Goal: Information Seeking & Learning: Learn about a topic

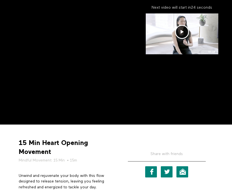
scroll to position [76, 0]
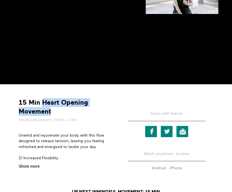
drag, startPoint x: 57, startPoint y: 112, endPoint x: 43, endPoint y: 103, distance: 16.4
click at [43, 103] on strong "15 Min Heart Opening Movement" at bounding box center [65, 106] width 93 height 17
copy strong "Heart Opening Movement"
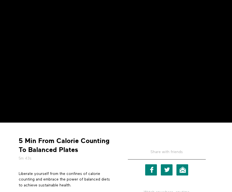
scroll to position [99, 0]
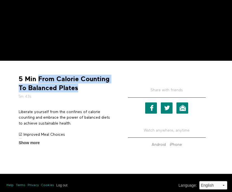
drag, startPoint x: 85, startPoint y: 87, endPoint x: 38, endPoint y: 81, distance: 47.3
click at [38, 81] on strong "5 Min From Calorie Counting To Balanced Plates" at bounding box center [65, 83] width 93 height 17
copy strong "From Calorie Counting To Balanced Plates"
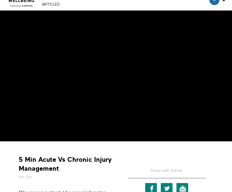
scroll to position [27, 0]
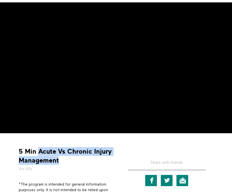
drag, startPoint x: 58, startPoint y: 164, endPoint x: 39, endPoint y: 151, distance: 22.4
click at [39, 151] on strong "5 Min Acute Vs Chronic Injury Management" at bounding box center [65, 155] width 93 height 17
copy strong "Acute Vs Chronic Injury Management"
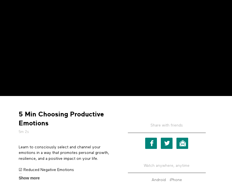
scroll to position [88, 0]
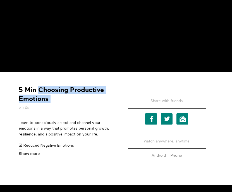
drag, startPoint x: 52, startPoint y: 103, endPoint x: 39, endPoint y: 89, distance: 19.4
click at [39, 89] on div "5 Min Choosing Productive Emotions 5m 2s" at bounding box center [64, 97] width 97 height 25
copy div "Choosing Productive Emotions"
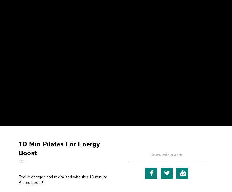
scroll to position [57, 0]
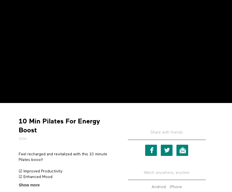
click at [47, 140] on h5 "10m" at bounding box center [65, 139] width 93 height 6
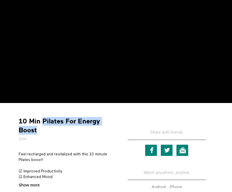
drag, startPoint x: 44, startPoint y: 132, endPoint x: 43, endPoint y: 120, distance: 11.8
click at [43, 120] on strong "10 Min Pilates For Energy Boost" at bounding box center [65, 125] width 93 height 17
copy strong "Pilates For Energy Boost"
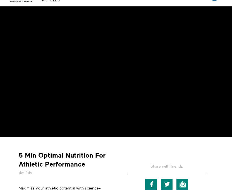
scroll to position [41, 0]
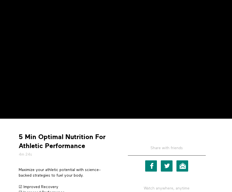
click at [92, 134] on strong "5 Min Optimal Nutrition For Athletic Performance" at bounding box center [65, 140] width 93 height 17
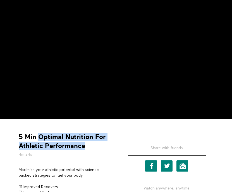
drag, startPoint x: 84, startPoint y: 149, endPoint x: 39, endPoint y: 136, distance: 47.5
click at [39, 136] on strong "5 Min Optimal Nutrition For Athletic Performance" at bounding box center [65, 140] width 93 height 17
copy strong "Optimal Nutrition For Athletic Performance"
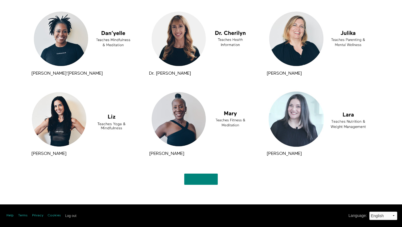
scroll to position [611, 0]
click at [191, 177] on link "Show More" at bounding box center [201, 178] width 34 height 11
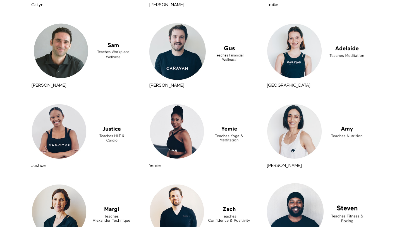
scroll to position [1253, 0]
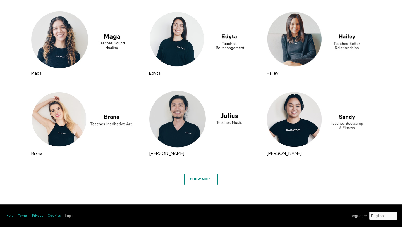
click at [205, 181] on link "Show More" at bounding box center [201, 179] width 34 height 11
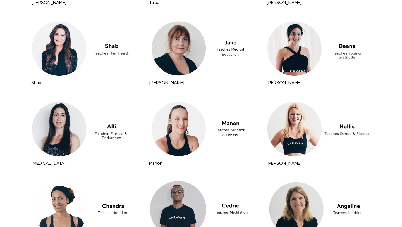
scroll to position [1895, 0]
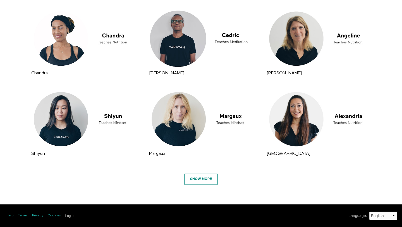
click at [204, 182] on link "Show More" at bounding box center [201, 178] width 34 height 11
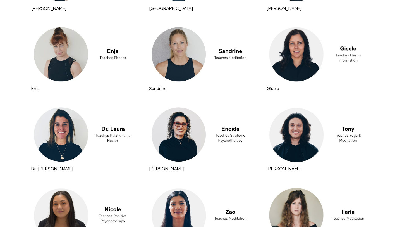
scroll to position [2537, 0]
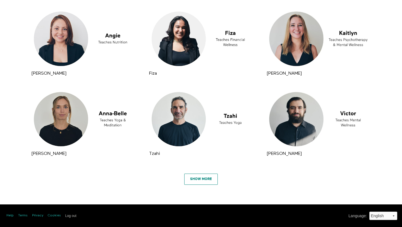
click at [192, 180] on link "Show More" at bounding box center [201, 178] width 34 height 11
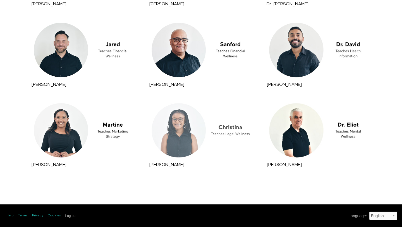
scroll to position [3222, 0]
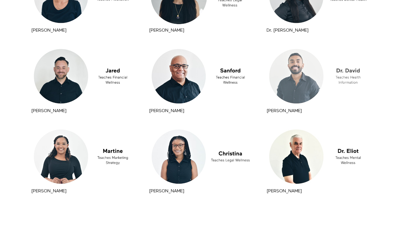
click at [317, 98] on div at bounding box center [318, 76] width 107 height 60
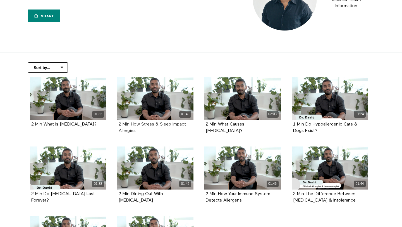
scroll to position [82, 0]
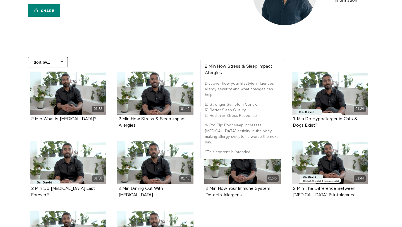
drag, startPoint x: 146, startPoint y: 125, endPoint x: 116, endPoint y: 120, distance: 30.5
click at [116, 120] on div "01:49 2 Min How Stress & Sleep Impact [MEDICAL_DATA]" at bounding box center [155, 103] width 83 height 65
copy strong "2 Min How Stress & Sleep Impact Allergies"
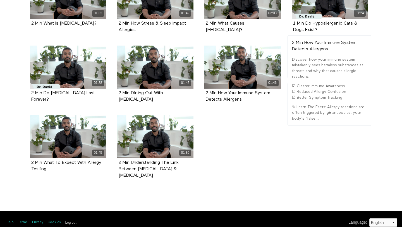
scroll to position [173, 0]
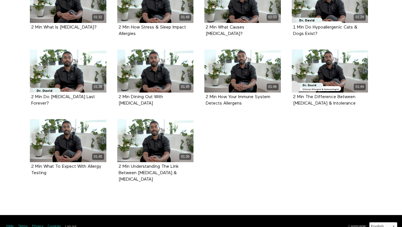
drag, startPoint x: 246, startPoint y: 105, endPoint x: 204, endPoint y: 97, distance: 43.2
click at [204, 97] on div "01:46 2 Min How Your Immune System Detects Allergens" at bounding box center [242, 81] width 83 height 65
copy strong "2 Min How Your Immune System Detects Allergens"
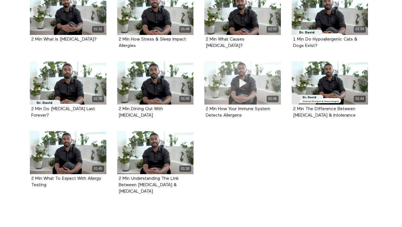
scroll to position [148, 0]
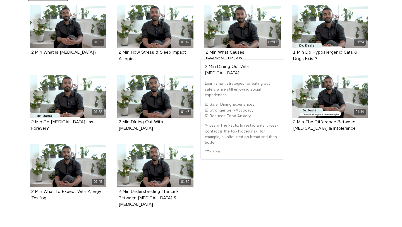
drag, startPoint x: 150, startPoint y: 127, endPoint x: 118, endPoint y: 122, distance: 32.2
click at [118, 122] on div "2 Min Dining Out With [MEDICAL_DATA]" at bounding box center [155, 126] width 77 height 16
copy strong "2 Min Dining Out With Food Allergies"
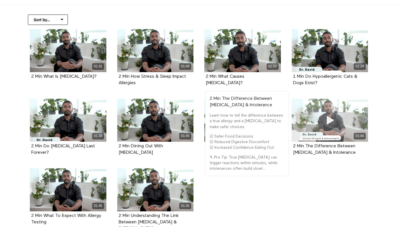
scroll to position [123, 0]
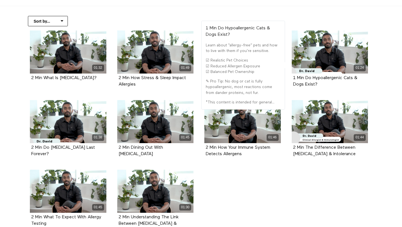
click at [321, 83] on div "1 Min Do Hypoallergenic Cats & Dogs Exist?" at bounding box center [330, 81] width 74 height 13
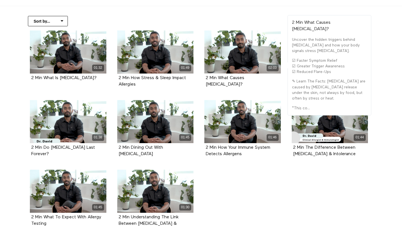
drag, startPoint x: 263, startPoint y: 77, endPoint x: 199, endPoint y: 77, distance: 63.9
click at [199, 77] on li "02:03 2 Min What Causes Hives?" at bounding box center [242, 65] width 87 height 70
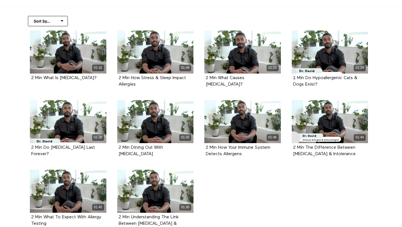
copy ul "Allergies 02:03 2 Min What Causes Hives?"
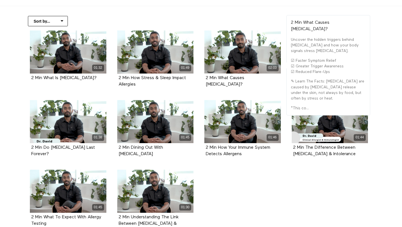
click at [255, 86] on div "02:03 2 Min What Causes Hives?" at bounding box center [242, 62] width 83 height 65
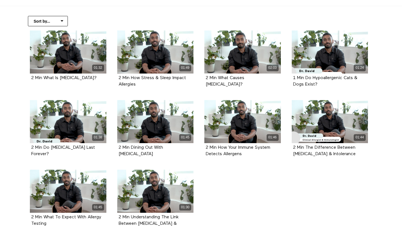
drag, startPoint x: 261, startPoint y: 78, endPoint x: 194, endPoint y: 78, distance: 67.6
click at [194, 78] on ul "01:32 2 Min What Is Lactose Intolerance? 01:49 2 Min How Stress & Sleep Impact …" at bounding box center [199, 137] width 349 height 215
click at [265, 85] on div "02:03 2 Min What Causes Hives?" at bounding box center [242, 62] width 83 height 65
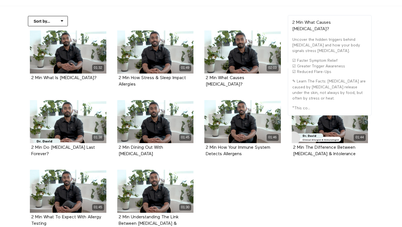
drag, startPoint x: 263, startPoint y: 77, endPoint x: 201, endPoint y: 77, distance: 62.0
click at [201, 77] on div "02:03 2 Min What Causes Hives?" at bounding box center [242, 62] width 83 height 65
copy strong "2 Min What Causes Hives?"
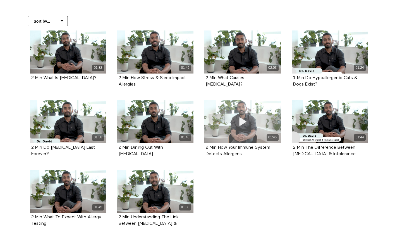
scroll to position [102, 0]
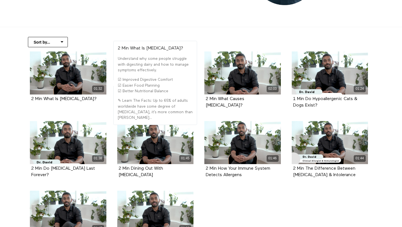
drag, startPoint x: 103, startPoint y: 101, endPoint x: 27, endPoint y: 101, distance: 75.7
click at [27, 101] on div "01:32 2 Min What Is Lactose Intolerance?" at bounding box center [68, 80] width 83 height 59
copy strong "2 Min What Is Lactose Intolerance?"
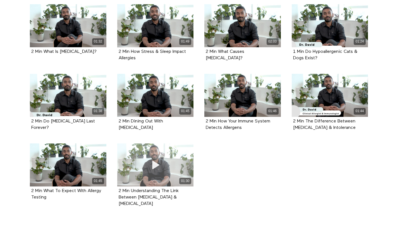
scroll to position [147, 0]
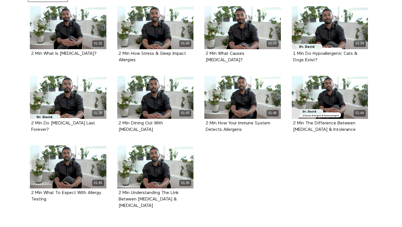
drag, startPoint x: 330, startPoint y: 64, endPoint x: 292, endPoint y: 55, distance: 39.3
click at [292, 55] on div "1 Min Do Hypoallergenic Cats & Dogs Exist?" at bounding box center [330, 57] width 77 height 16
copy strong "1 Min Do Hypoallergenic Cats & Dogs Exist?"
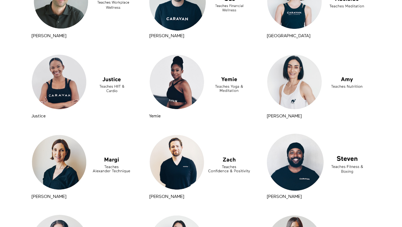
scroll to position [1253, 0]
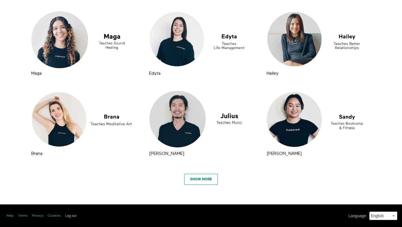
click at [195, 181] on link "Show More" at bounding box center [201, 179] width 34 height 11
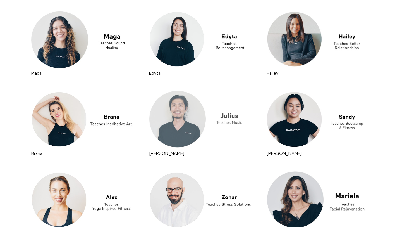
scroll to position [1895, 0]
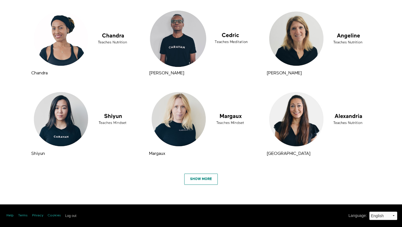
click at [195, 183] on link "Show More" at bounding box center [201, 178] width 34 height 11
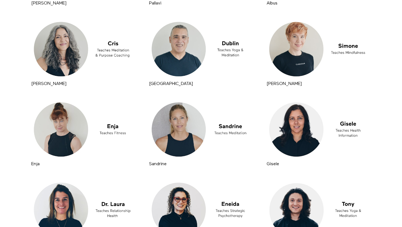
scroll to position [2537, 0]
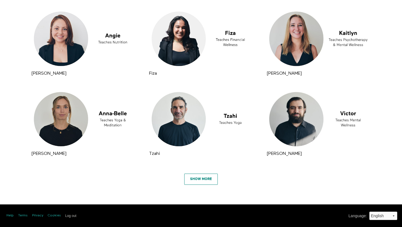
click at [202, 178] on link "Show More" at bounding box center [201, 178] width 34 height 11
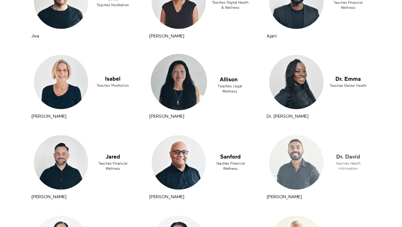
scroll to position [3115, 0]
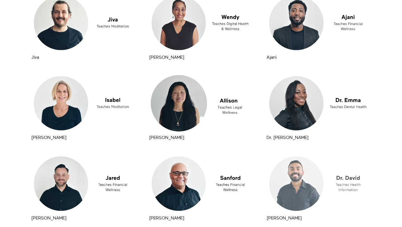
click at [296, 193] on div at bounding box center [318, 183] width 107 height 60
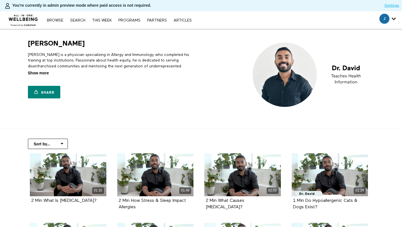
click at [41, 72] on span "Show more" at bounding box center [38, 73] width 21 height 6
click at [0, 0] on input "Show more Show less" at bounding box center [0, 0] width 0 height 0
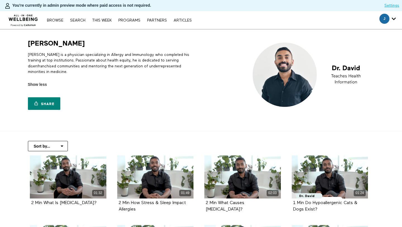
click at [66, 63] on p "Dr. David is a physician specializing in Allergy and Immunology who completed h…" at bounding box center [113, 63] width 171 height 23
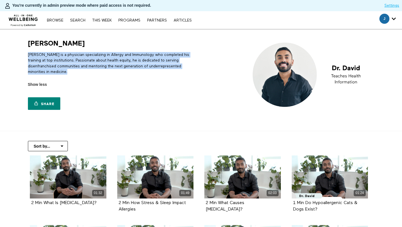
click at [66, 63] on p "Dr. David is a physician specializing in Allergy and Immunology who completed h…" at bounding box center [113, 63] width 171 height 23
copy div "Dr. David is a physician specializing in Allergy and Immunology who completed h…"
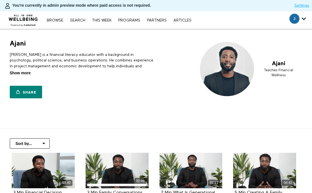
click at [21, 72] on span "Show more" at bounding box center [20, 73] width 21 height 6
click at [0, 0] on input "Show more Show less" at bounding box center [0, 0] width 0 height 0
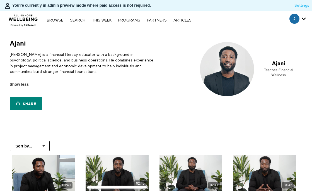
click at [62, 58] on p "[PERSON_NAME] is a financial literacy educator with a background in psychology,…" at bounding box center [82, 63] width 145 height 23
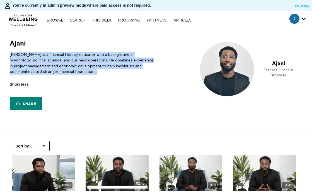
click at [62, 58] on p "[PERSON_NAME] is a financial literacy educator with a background in psychology,…" at bounding box center [82, 63] width 145 height 23
copy div "[PERSON_NAME] is a financial literacy educator with a background in psychology,…"
